Goal: Navigation & Orientation: Find specific page/section

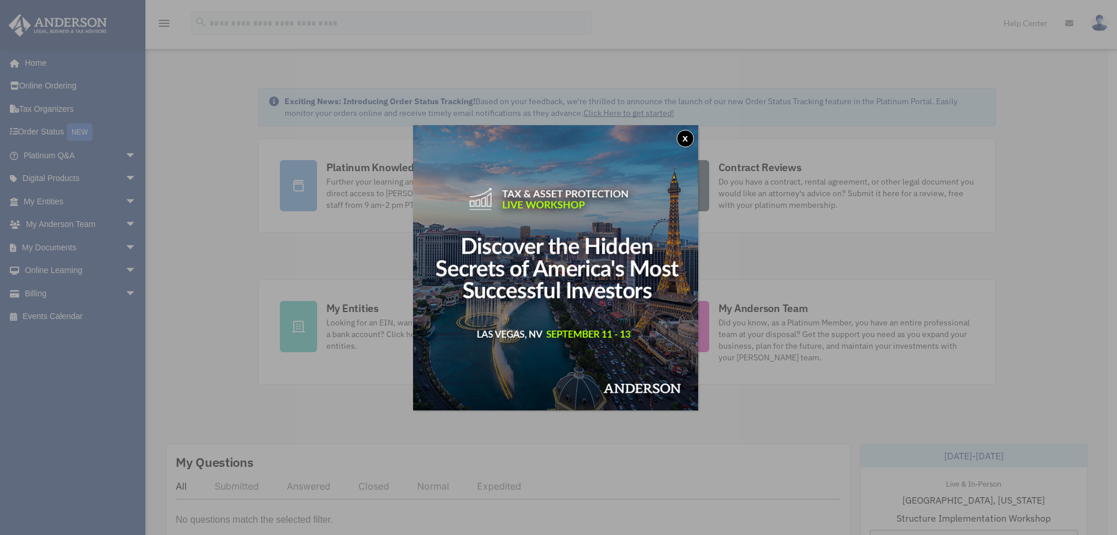
click at [691, 139] on button "x" at bounding box center [685, 138] width 17 height 17
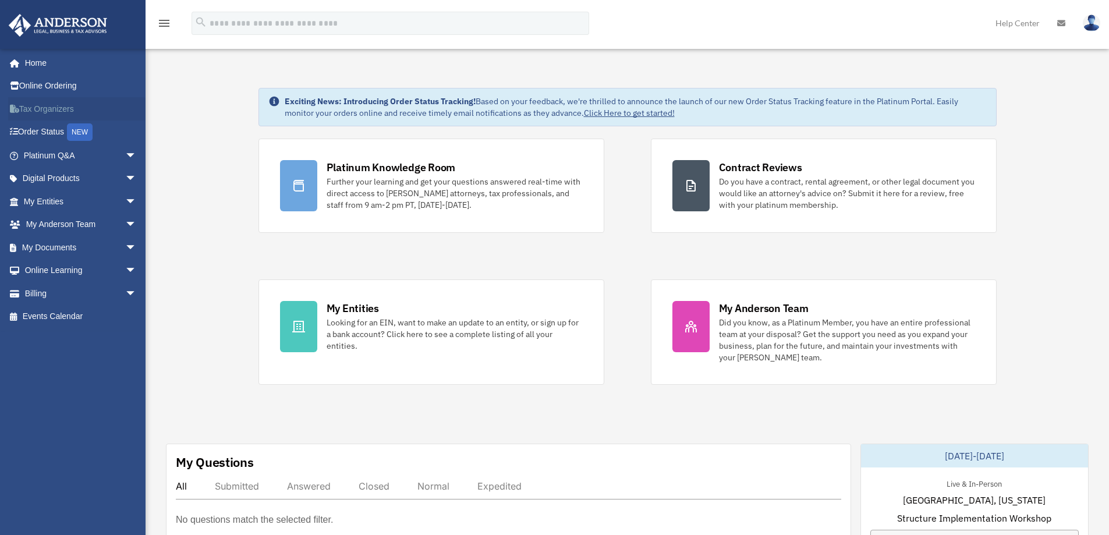
click at [52, 109] on link "Tax Organizers" at bounding box center [81, 108] width 146 height 23
click at [47, 135] on link "Order Status NEW" at bounding box center [81, 132] width 146 height 24
click at [125, 155] on span "arrow_drop_down" at bounding box center [136, 156] width 23 height 24
click at [125, 199] on span "arrow_drop_down" at bounding box center [136, 202] width 23 height 24
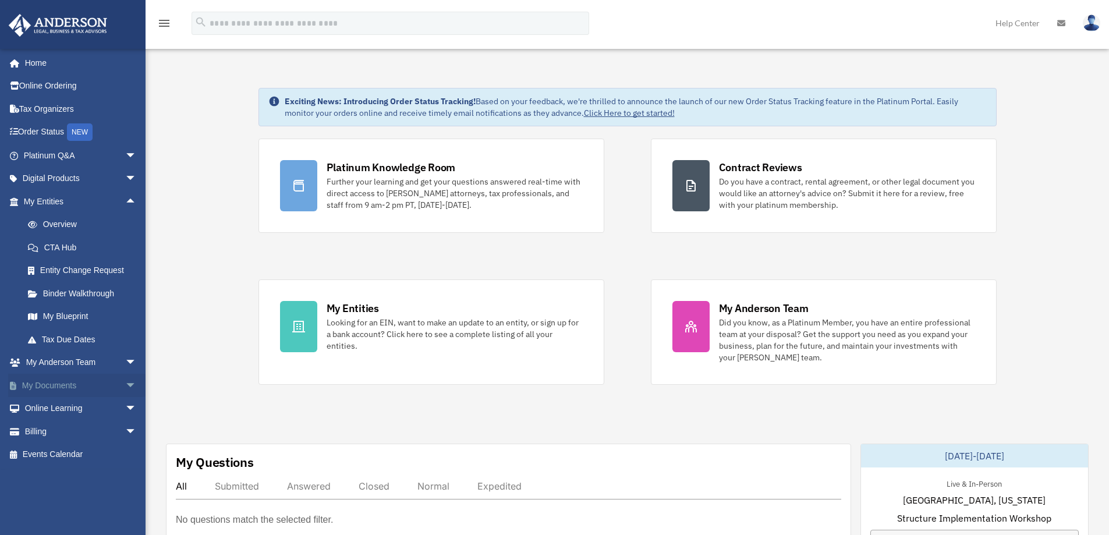
click at [125, 385] on span "arrow_drop_down" at bounding box center [136, 386] width 23 height 24
click at [56, 410] on link "Box" at bounding box center [85, 408] width 138 height 23
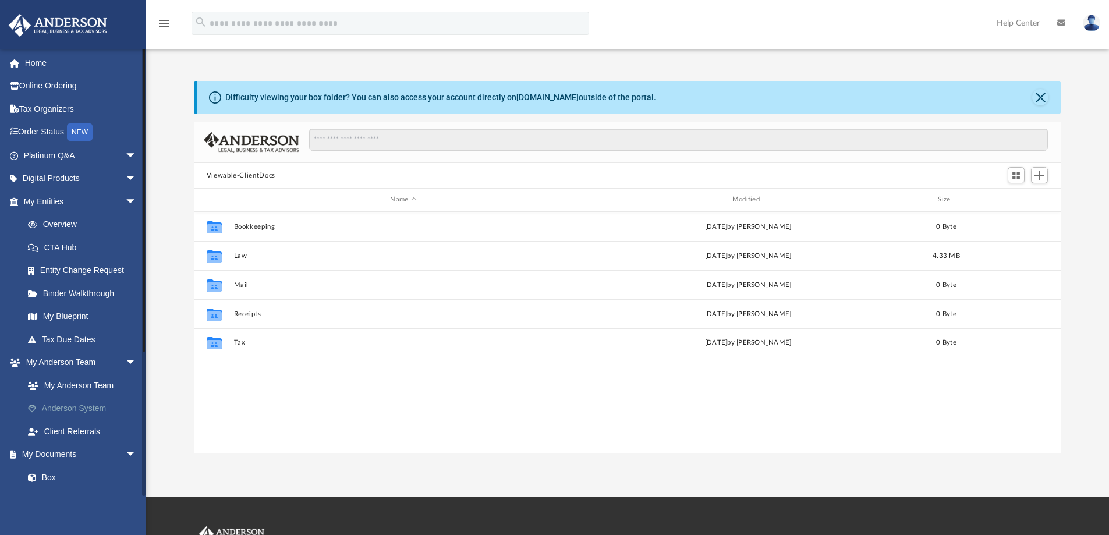
scroll to position [256, 858]
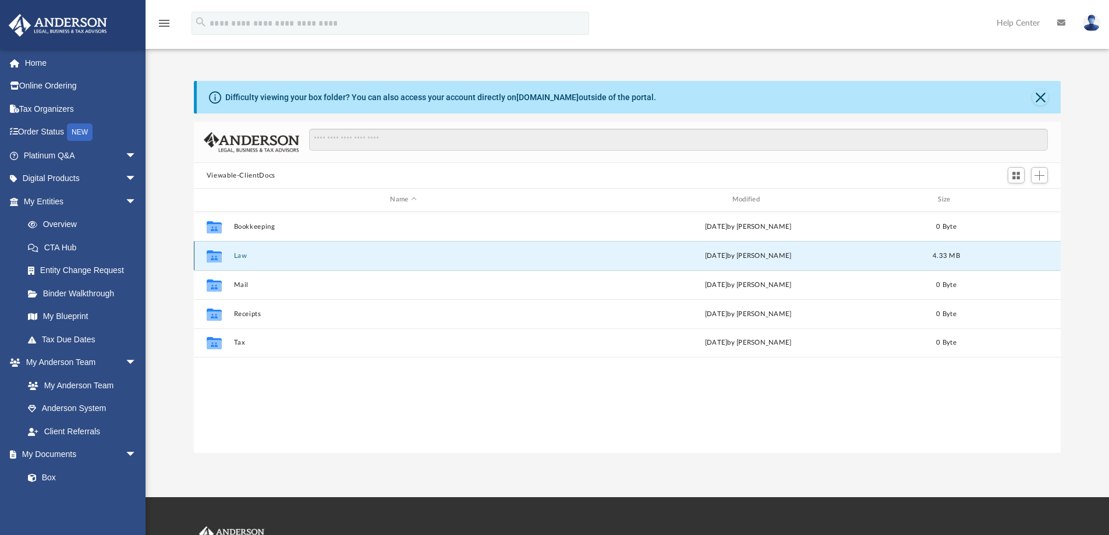
click at [257, 256] on button "Law" at bounding box center [402, 256] width 339 height 8
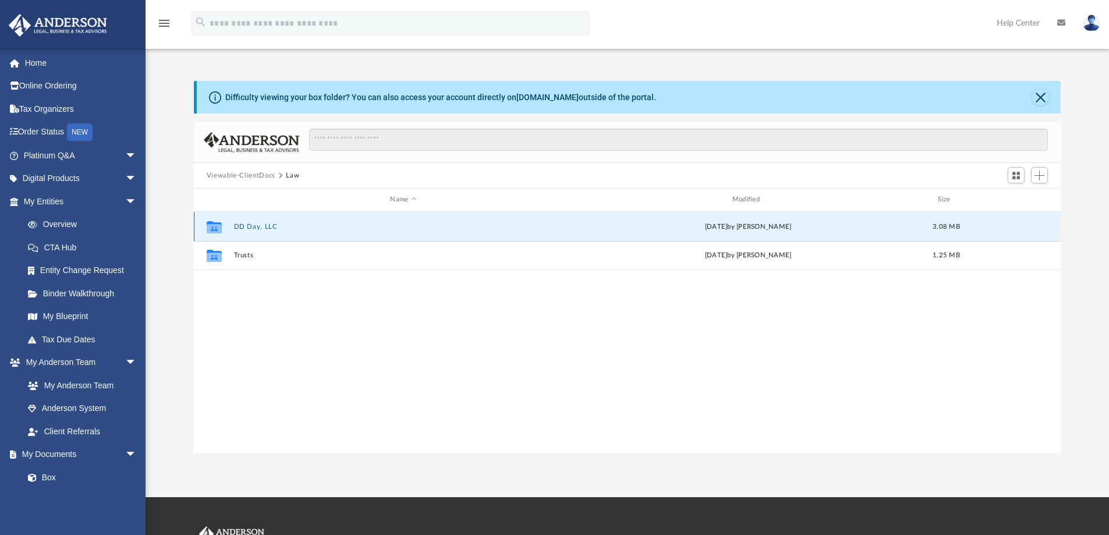
click at [267, 225] on button "DD Day, LLC" at bounding box center [402, 227] width 339 height 8
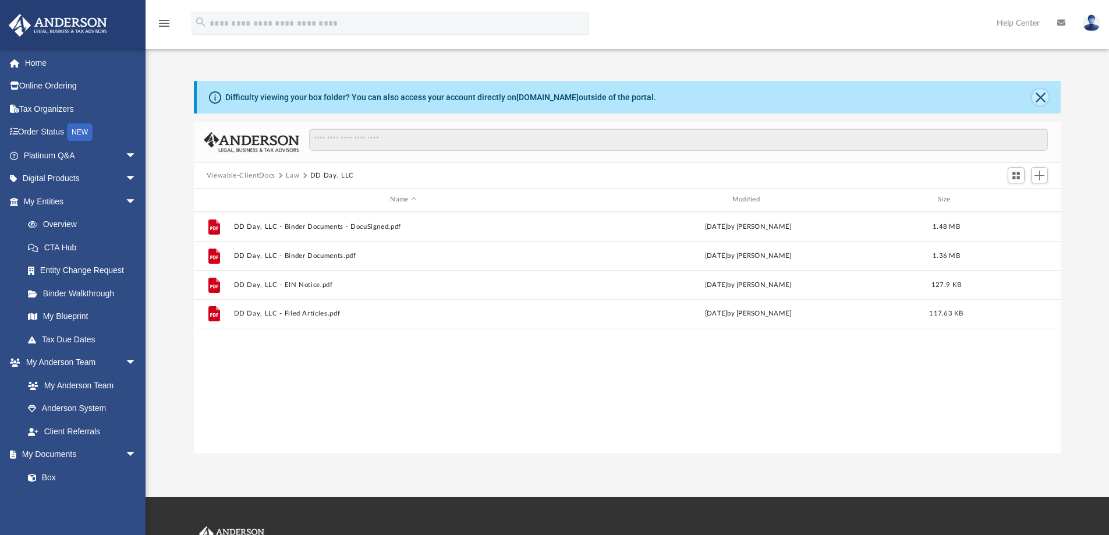
click at [1042, 97] on button "Close" at bounding box center [1040, 97] width 16 height 16
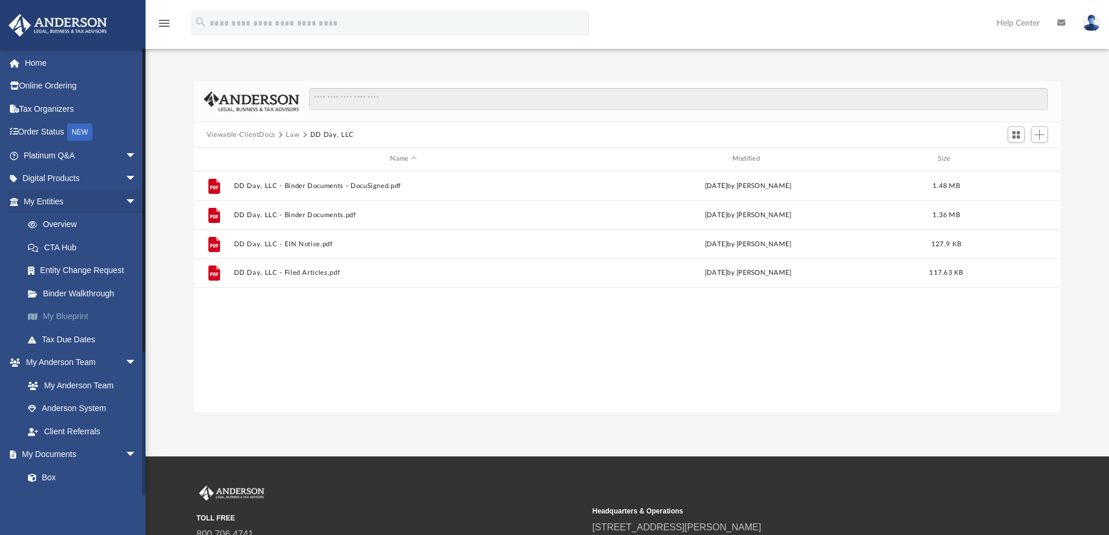
click at [73, 313] on link "My Blueprint" at bounding box center [85, 316] width 138 height 23
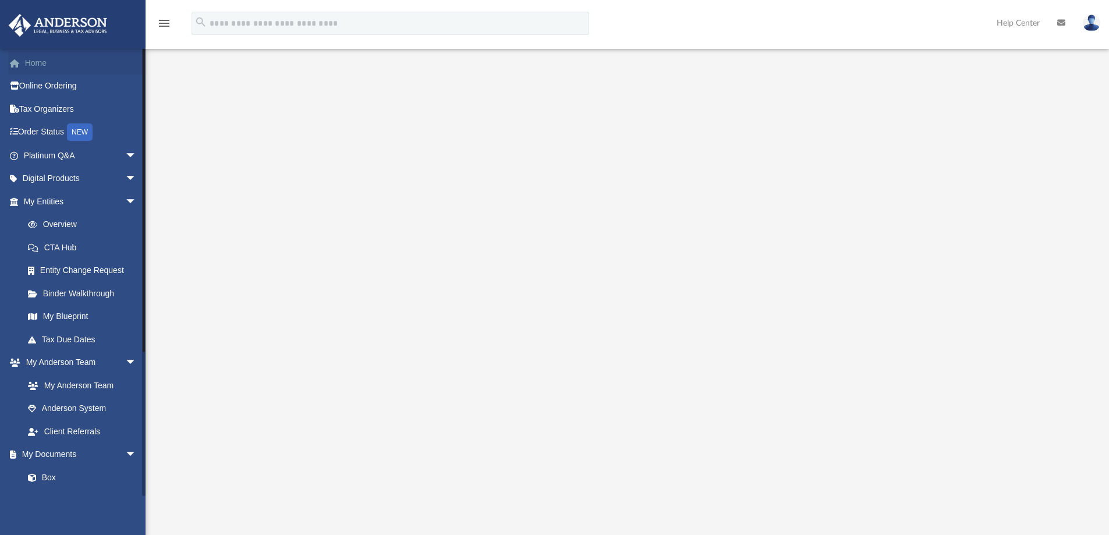
click at [55, 65] on link "Home" at bounding box center [81, 62] width 146 height 23
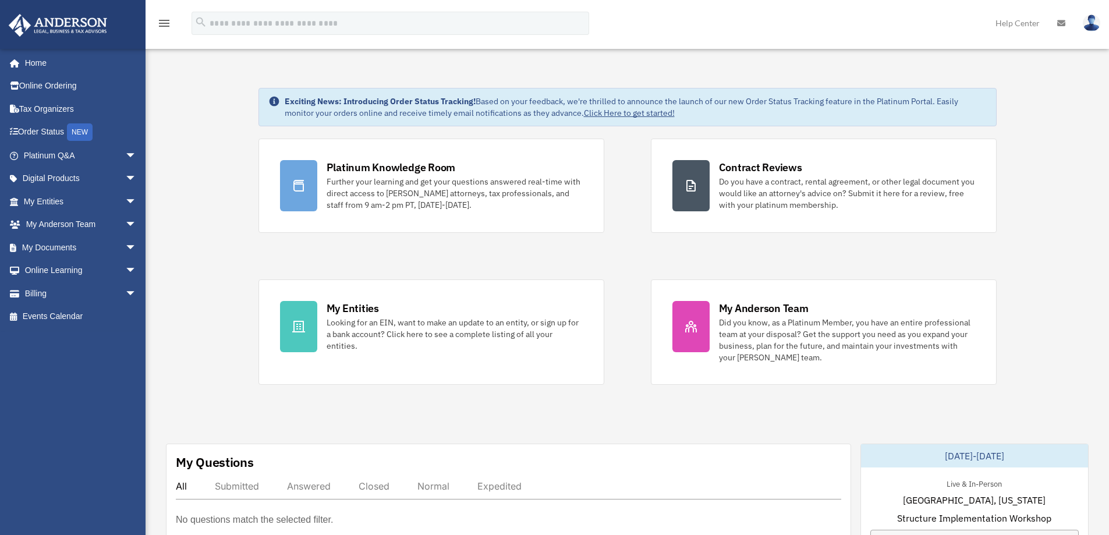
click at [1092, 27] on img at bounding box center [1090, 23] width 17 height 17
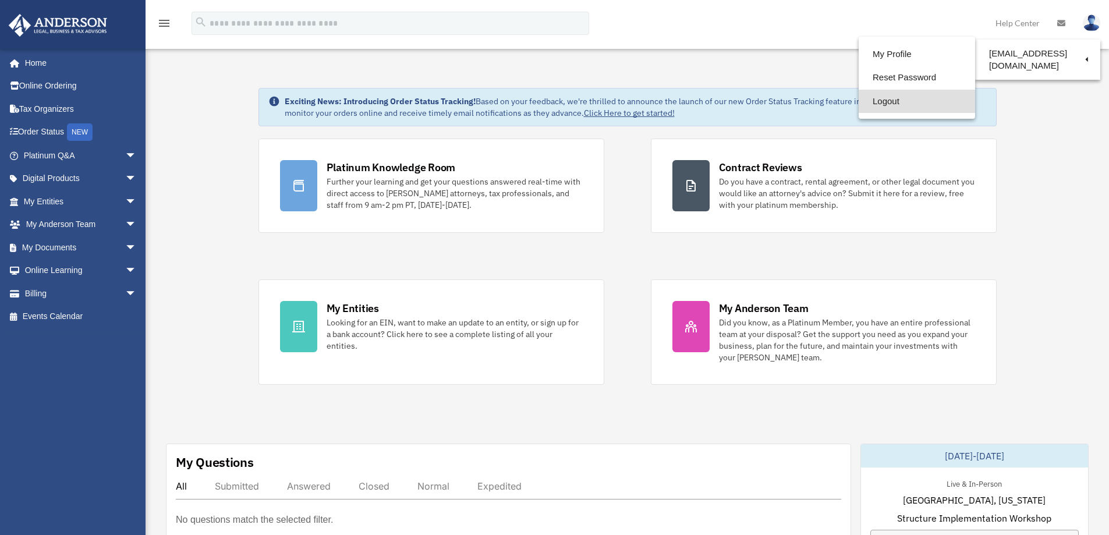
click at [882, 98] on link "Logout" at bounding box center [916, 102] width 116 height 24
